Goal: Task Accomplishment & Management: Manage account settings

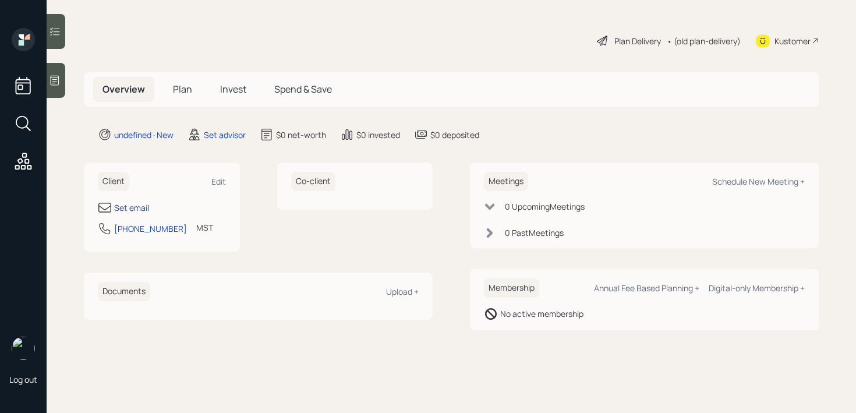
click at [142, 206] on div "Set email" at bounding box center [131, 207] width 35 height 12
select select "America/[GEOGRAPHIC_DATA]"
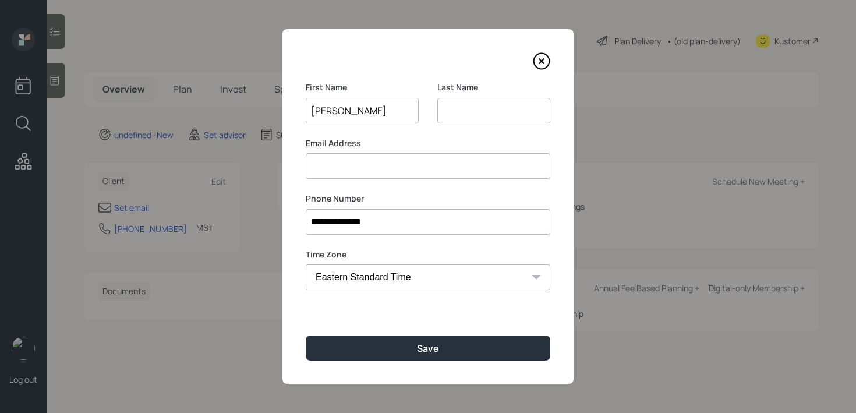
type input "[PERSON_NAME]"
click at [444, 361] on div "**********" at bounding box center [427, 206] width 291 height 354
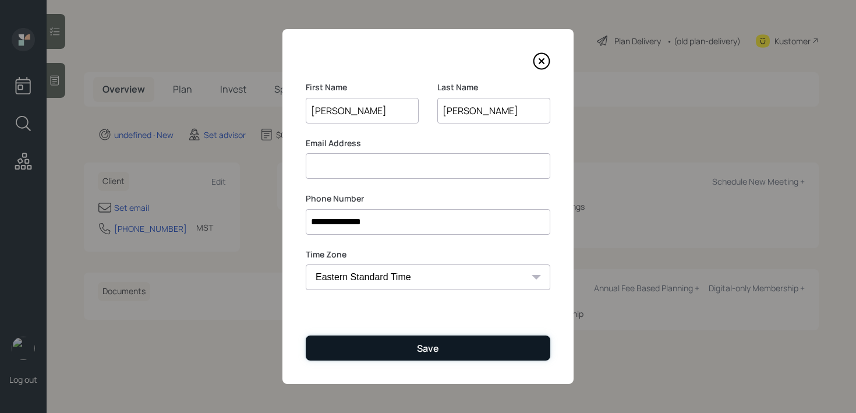
click at [446, 359] on button "Save" at bounding box center [428, 347] width 244 height 25
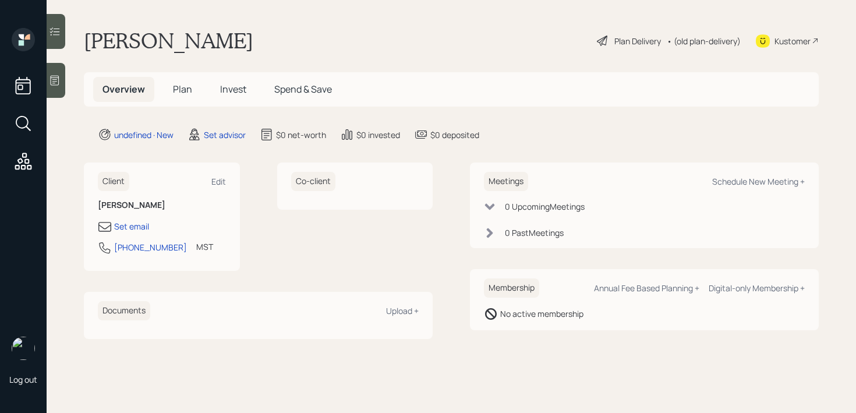
click at [55, 83] on icon at bounding box center [55, 81] width 9 height 10
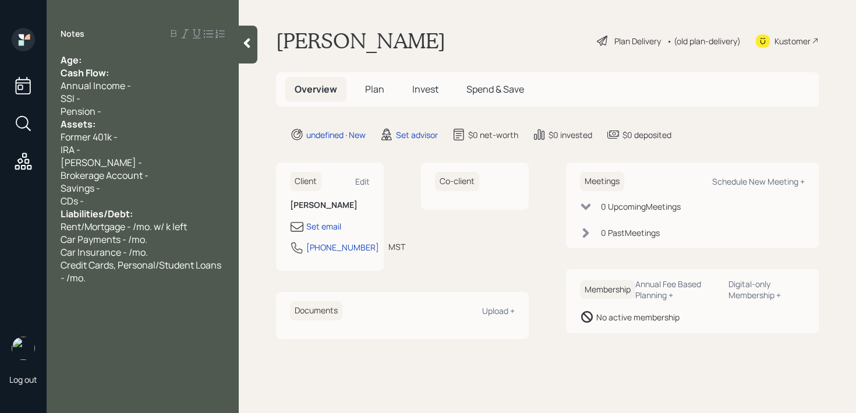
click at [121, 55] on div "Age:" at bounding box center [143, 60] width 164 height 13
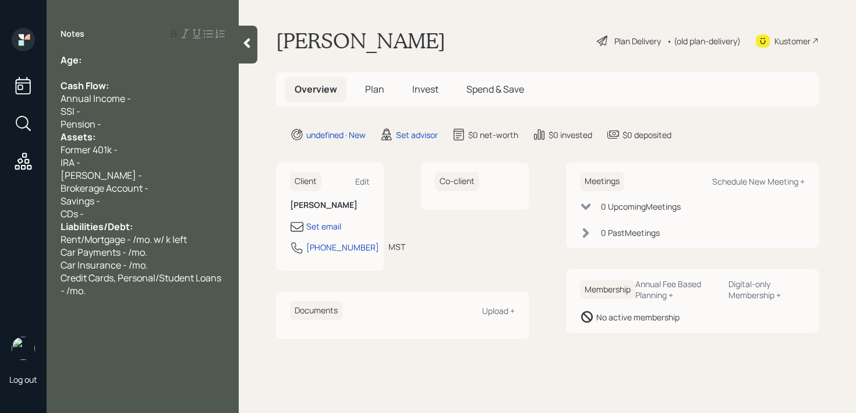
click at [137, 114] on div "SSI -" at bounding box center [143, 111] width 164 height 13
click at [131, 125] on div "Pension -" at bounding box center [143, 124] width 164 height 13
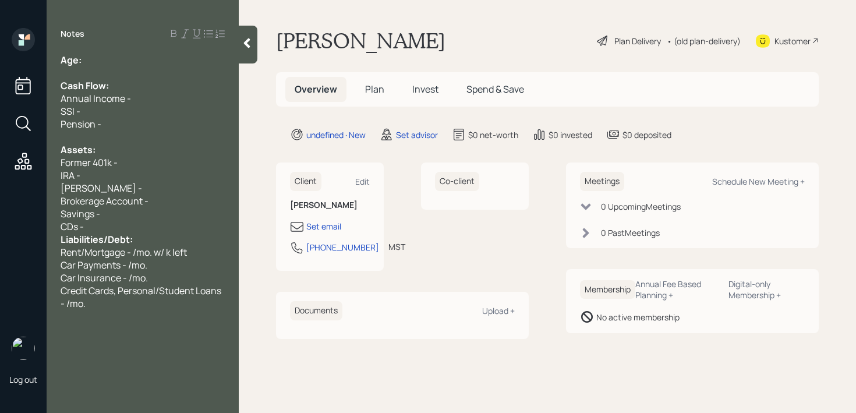
click at [142, 229] on div "CDs -" at bounding box center [143, 226] width 164 height 13
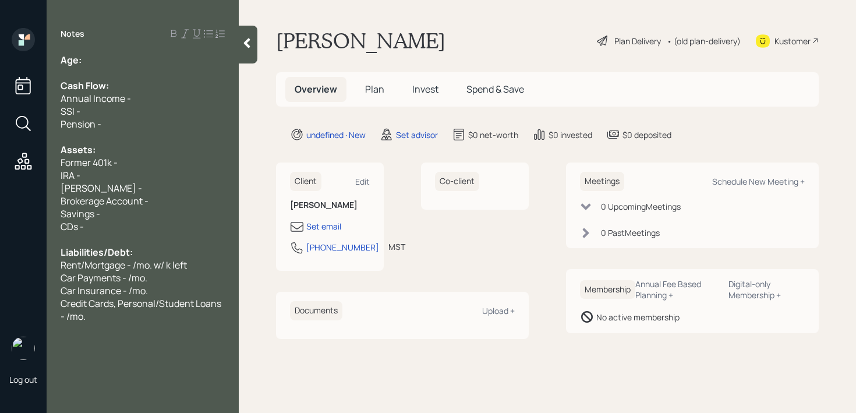
click at [144, 67] on div at bounding box center [143, 72] width 164 height 13
click at [144, 63] on div "Age:" at bounding box center [143, 60] width 164 height 13
drag, startPoint x: 104, startPoint y: 63, endPoint x: 83, endPoint y: 64, distance: 21.0
click at [83, 64] on div "Age: [DEMOGRAPHIC_DATA]" at bounding box center [143, 60] width 164 height 13
click at [93, 63] on span "65" at bounding box center [86, 60] width 11 height 13
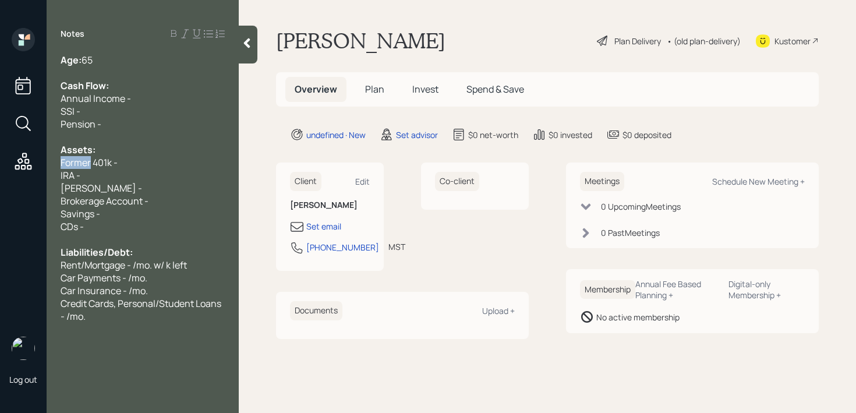
drag, startPoint x: 90, startPoint y: 164, endPoint x: 0, endPoint y: 164, distance: 90.2
click at [0, 164] on div "Log out Notes Age: [DEMOGRAPHIC_DATA] Cash Flow: Annual Income - SSI - Pension …" at bounding box center [428, 206] width 856 height 413
click at [196, 161] on div "Current 401k -" at bounding box center [143, 162] width 164 height 13
click at [339, 230] on div "Set email" at bounding box center [323, 226] width 35 height 12
select select "America/[GEOGRAPHIC_DATA]"
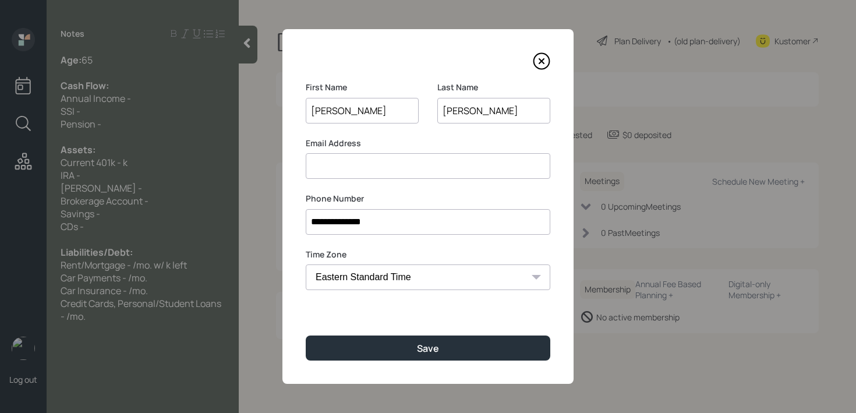
click at [400, 158] on input at bounding box center [428, 166] width 244 height 26
type input "vdowler"
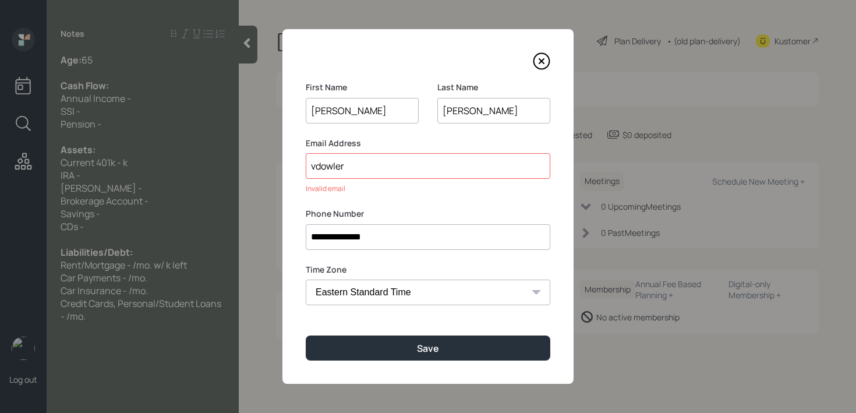
drag, startPoint x: 487, startPoint y: 119, endPoint x: 448, endPoint y: 119, distance: 39.6
click at [448, 119] on input "[PERSON_NAME]" at bounding box center [493, 111] width 113 height 26
type input "[PERSON_NAME]"
click at [453, 158] on input "vdowler" at bounding box center [428, 166] width 244 height 26
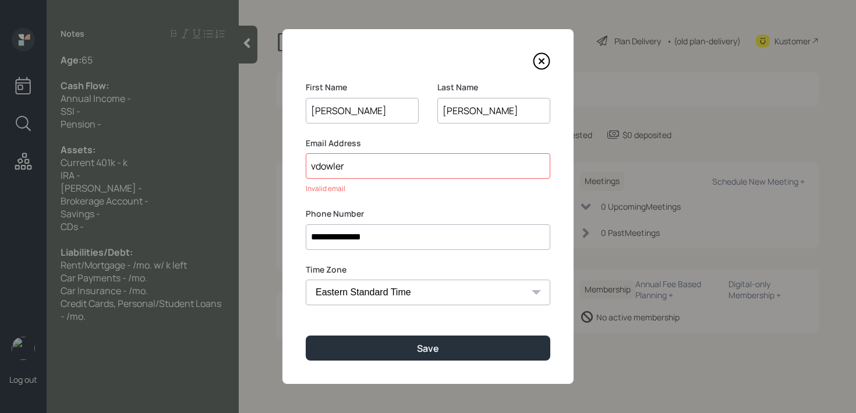
click at [453, 163] on input "vdowler" at bounding box center [428, 166] width 244 height 26
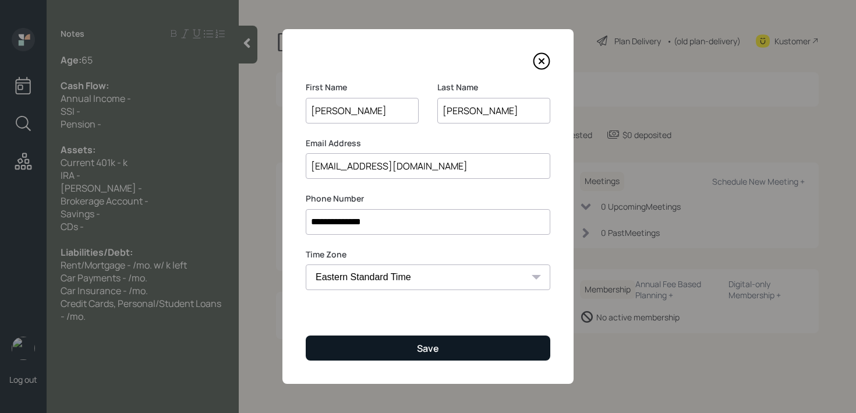
type input "[EMAIL_ADDRESS][DOMAIN_NAME]"
click at [465, 338] on button "Save" at bounding box center [428, 347] width 244 height 25
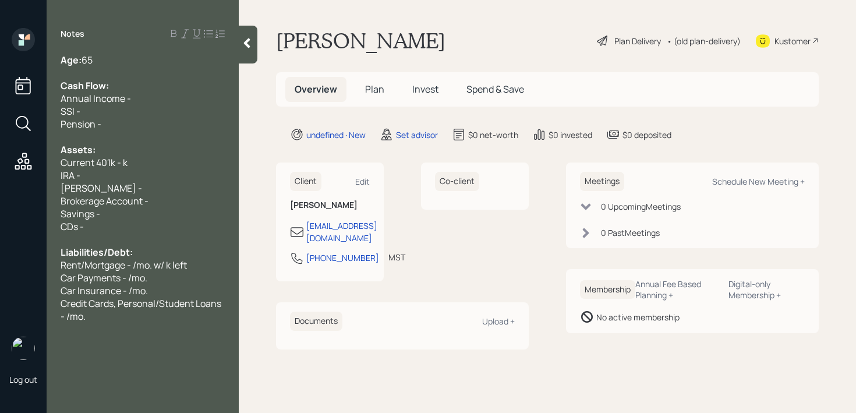
click at [782, 44] on div "Kustomer" at bounding box center [792, 41] width 36 height 12
